Goal: Task Accomplishment & Management: Use online tool/utility

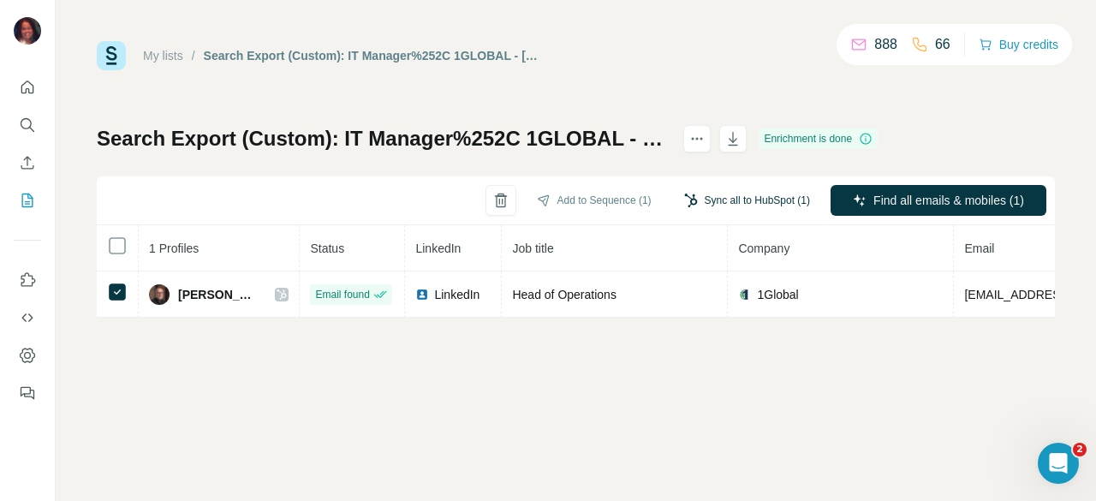
click at [731, 191] on button "Sync all to HubSpot (1)" at bounding box center [747, 200] width 150 height 26
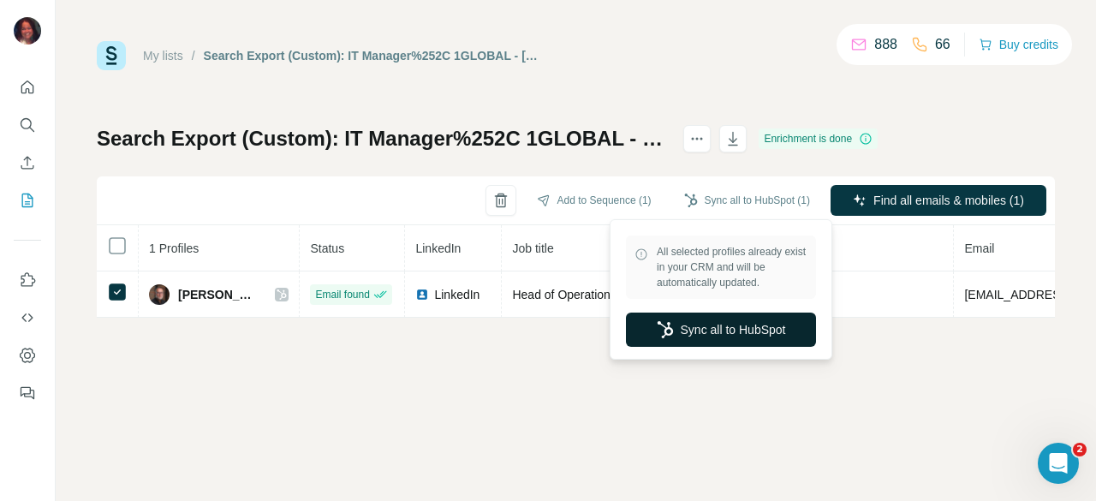
click at [731, 320] on button "Sync all to HubSpot" at bounding box center [721, 329] width 190 height 34
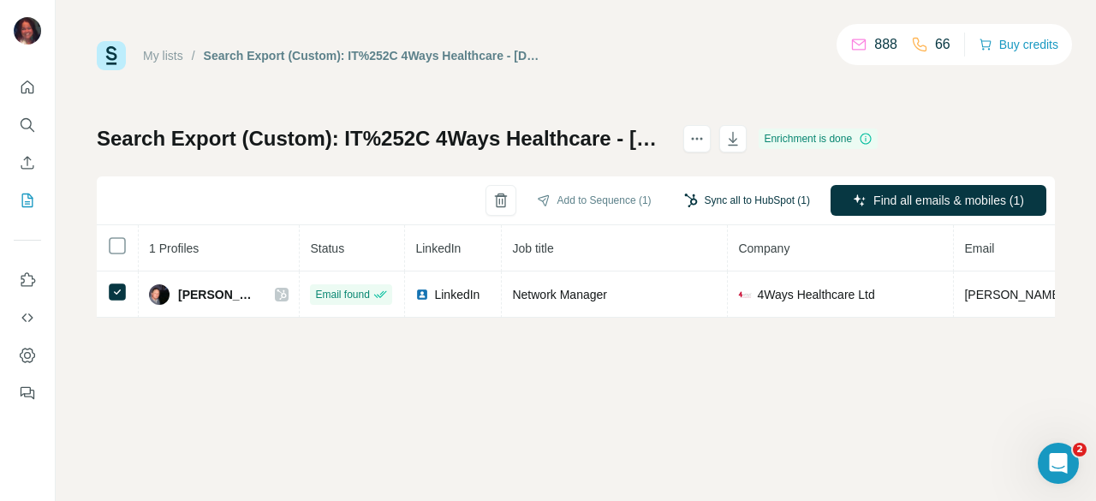
click at [753, 197] on button "Sync all to HubSpot (1)" at bounding box center [747, 200] width 150 height 26
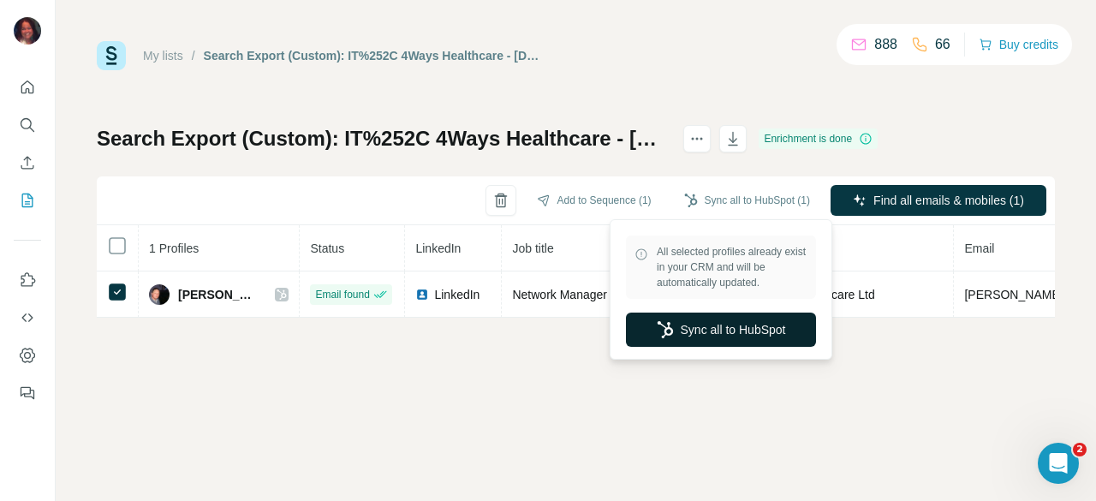
click at [734, 331] on button "Sync all to HubSpot" at bounding box center [721, 329] width 190 height 34
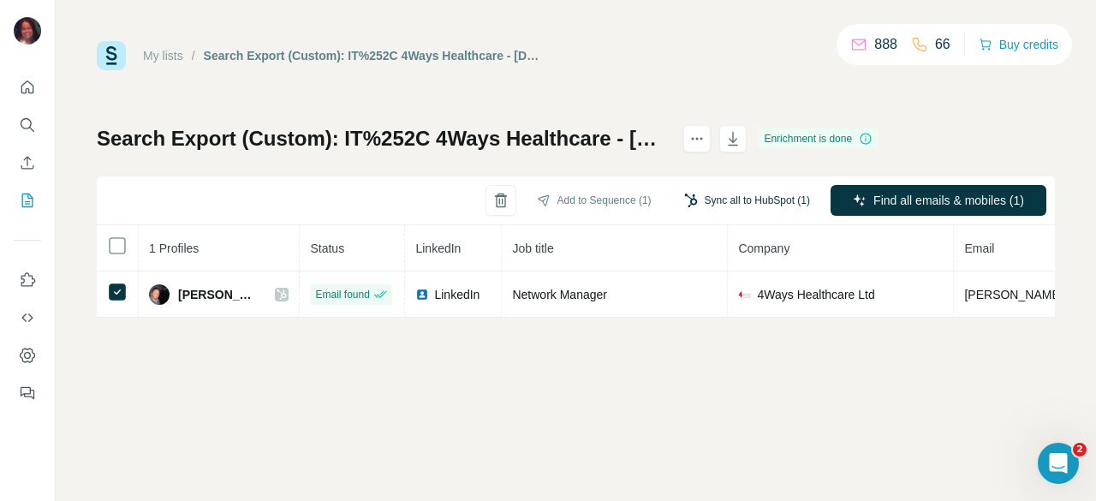
click at [758, 198] on button "Sync all to HubSpot (1)" at bounding box center [747, 200] width 150 height 26
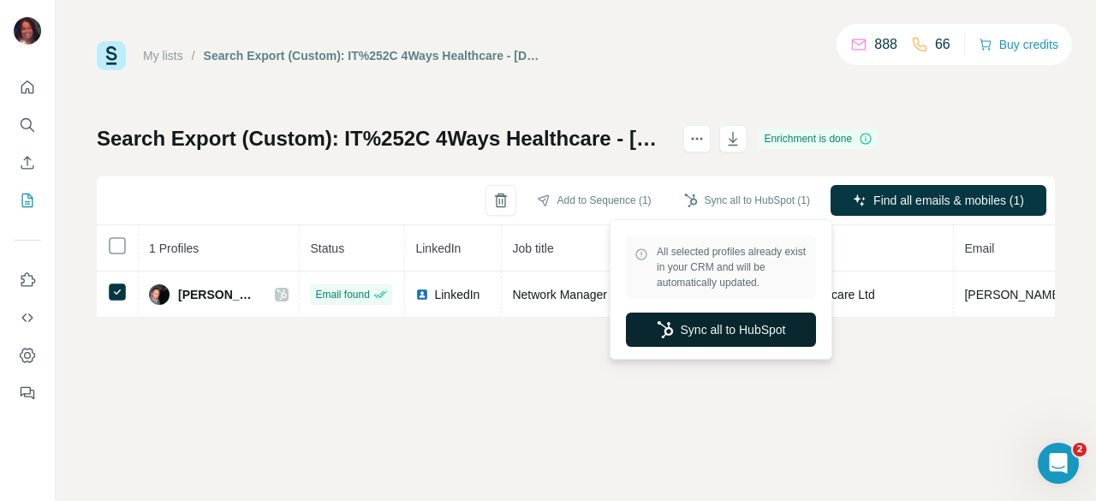
click at [702, 324] on button "Sync all to HubSpot" at bounding box center [721, 329] width 190 height 34
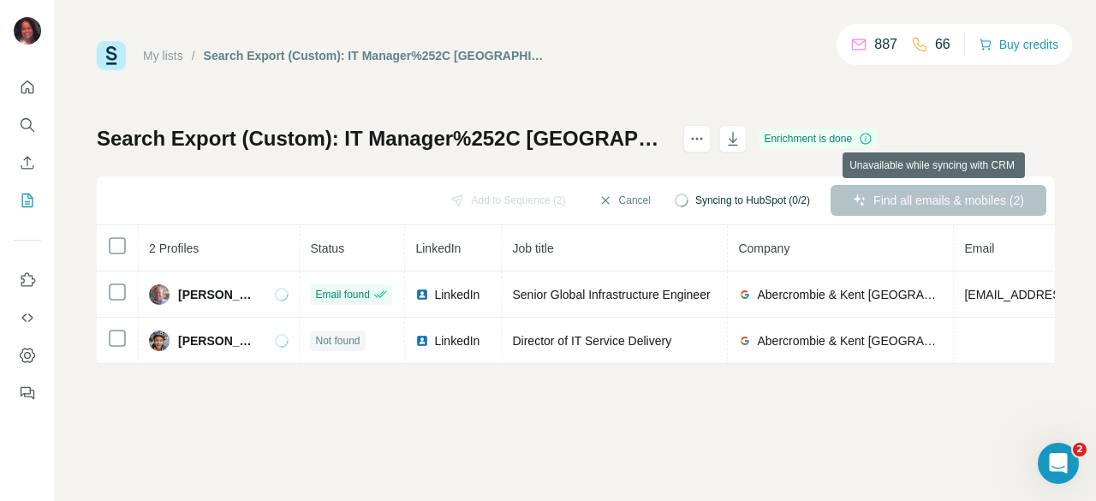
click at [888, 208] on div "Find all emails & mobiles (2)" at bounding box center [938, 200] width 216 height 31
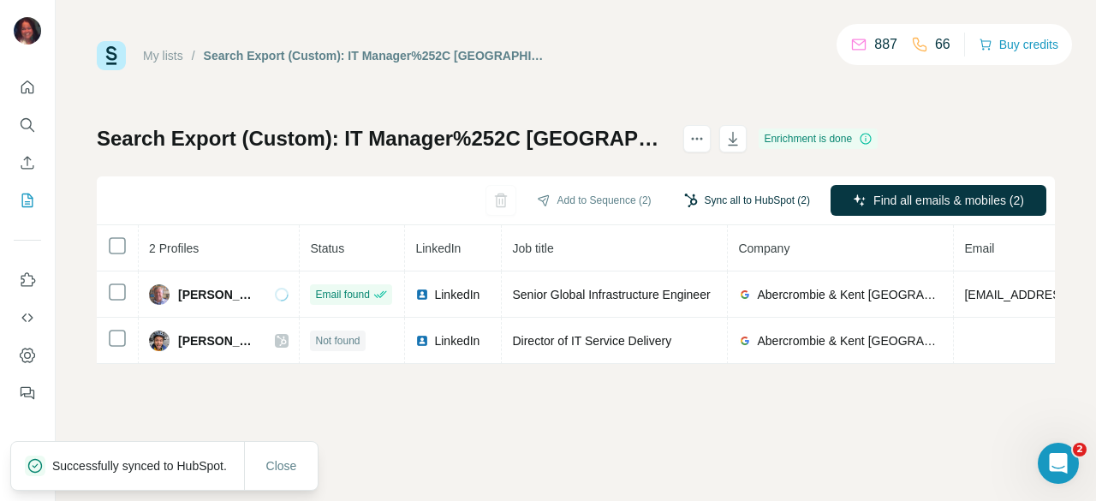
click at [764, 200] on button "Sync all to HubSpot (2)" at bounding box center [747, 200] width 150 height 26
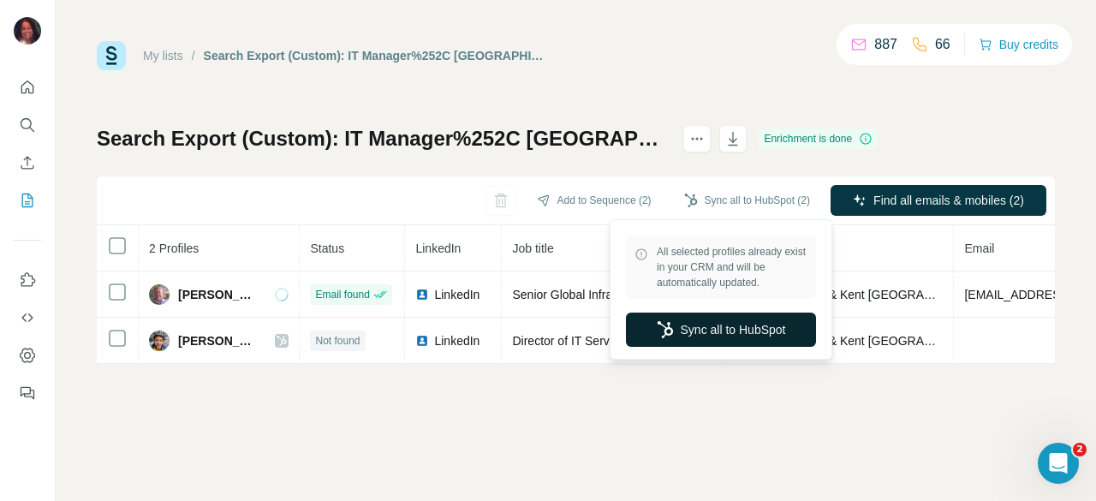
click at [748, 333] on button "Sync all to HubSpot" at bounding box center [721, 329] width 190 height 34
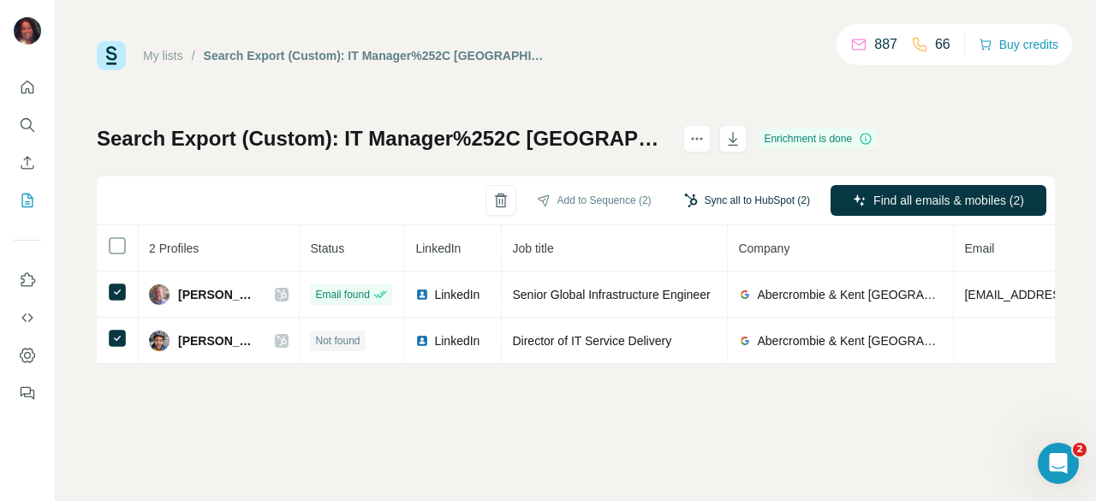
click at [765, 202] on button "Sync all to HubSpot (2)" at bounding box center [747, 200] width 150 height 26
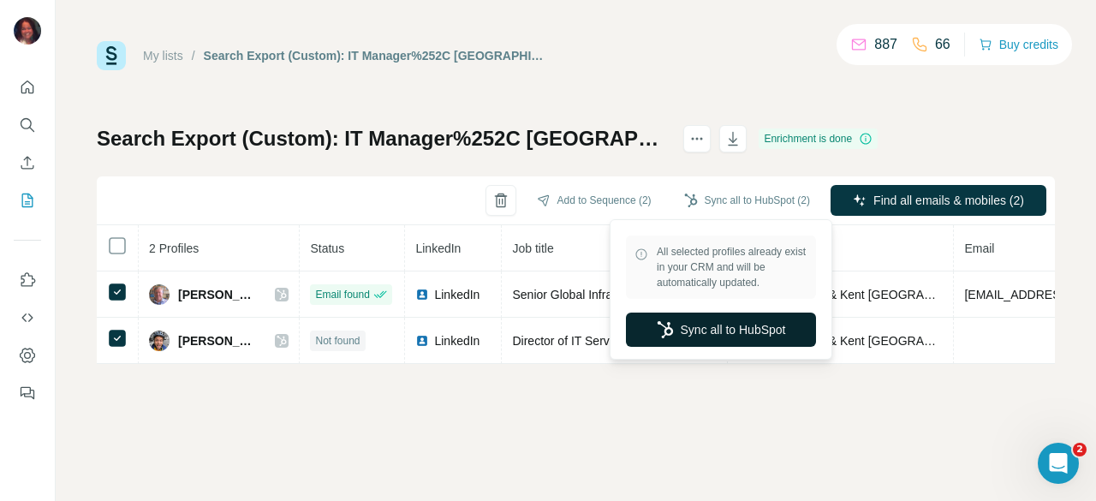
click at [760, 340] on button "Sync all to HubSpot" at bounding box center [721, 329] width 190 height 34
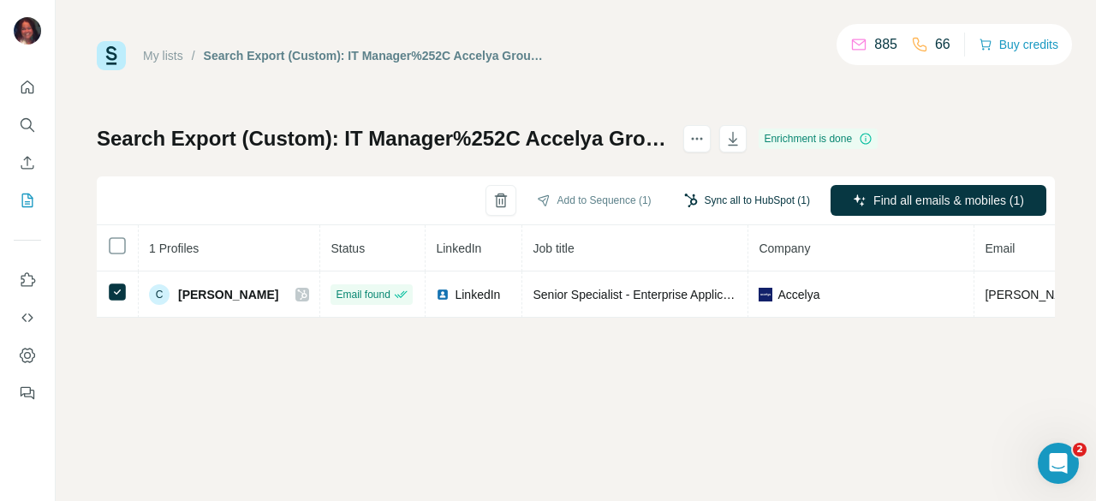
click at [770, 194] on button "Sync all to HubSpot (1)" at bounding box center [747, 200] width 150 height 26
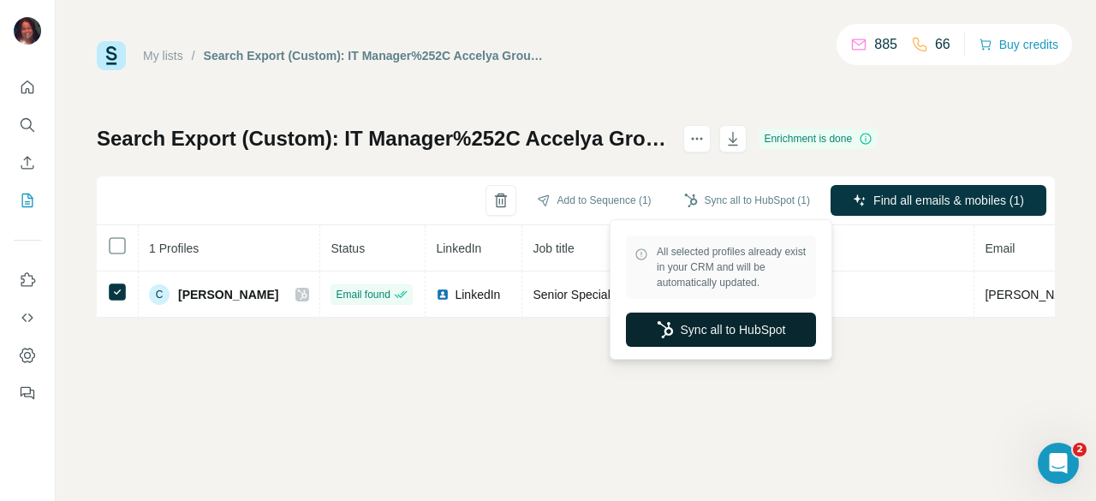
click at [740, 324] on button "Sync all to HubSpot" at bounding box center [721, 329] width 190 height 34
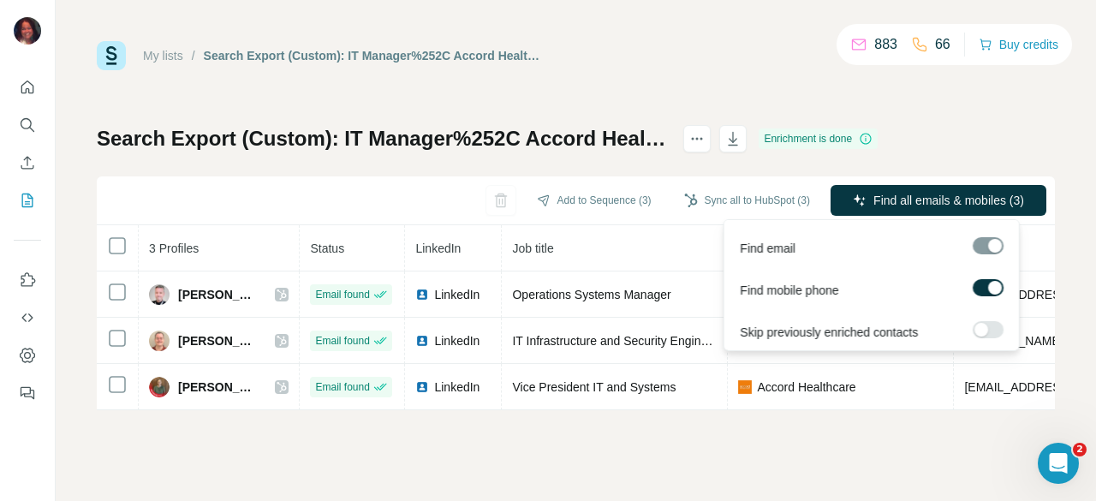
click at [988, 203] on span "Find all emails & mobiles (3)" at bounding box center [948, 200] width 151 height 17
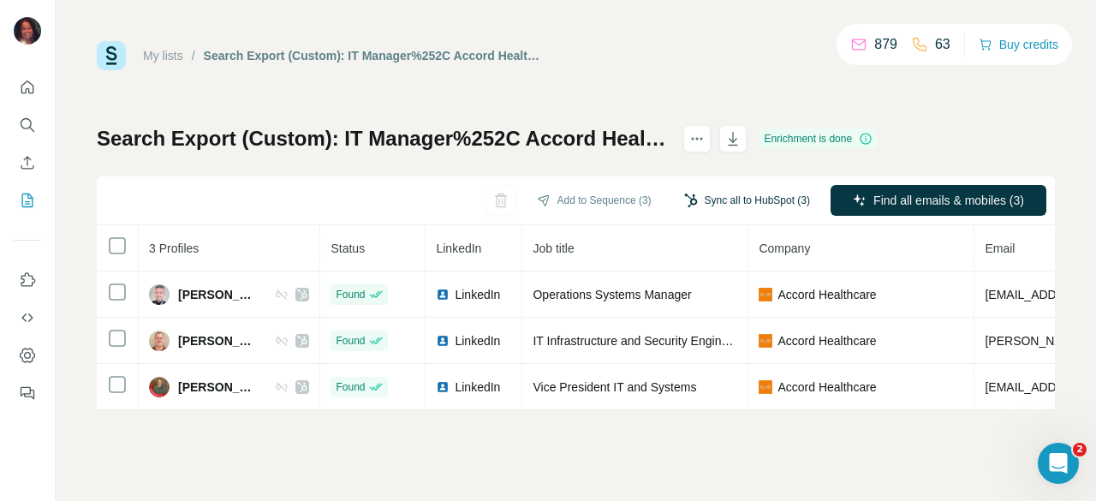
click at [716, 209] on button "Sync all to HubSpot (3)" at bounding box center [747, 200] width 150 height 26
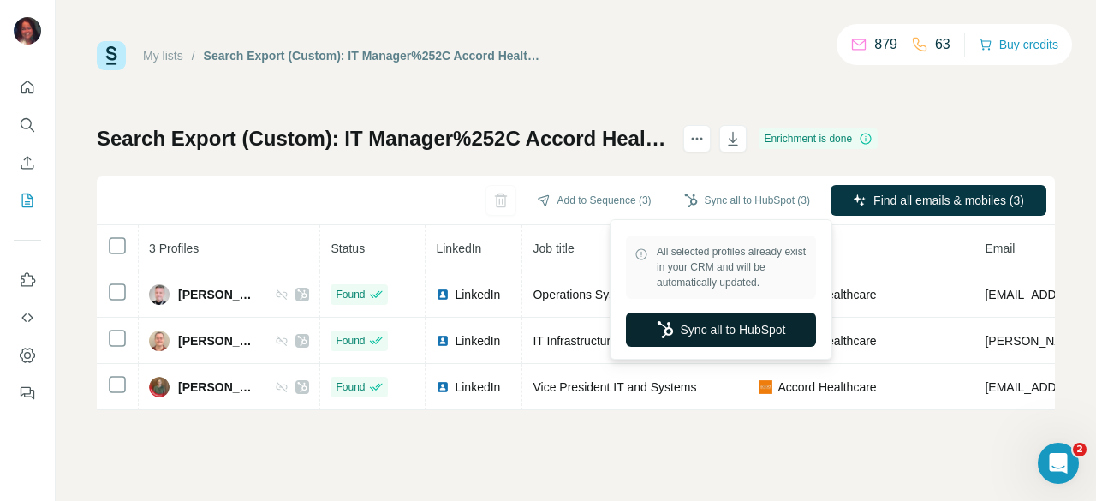
click at [728, 329] on button "Sync all to HubSpot" at bounding box center [721, 329] width 190 height 34
